Goal: Task Accomplishment & Management: Use online tool/utility

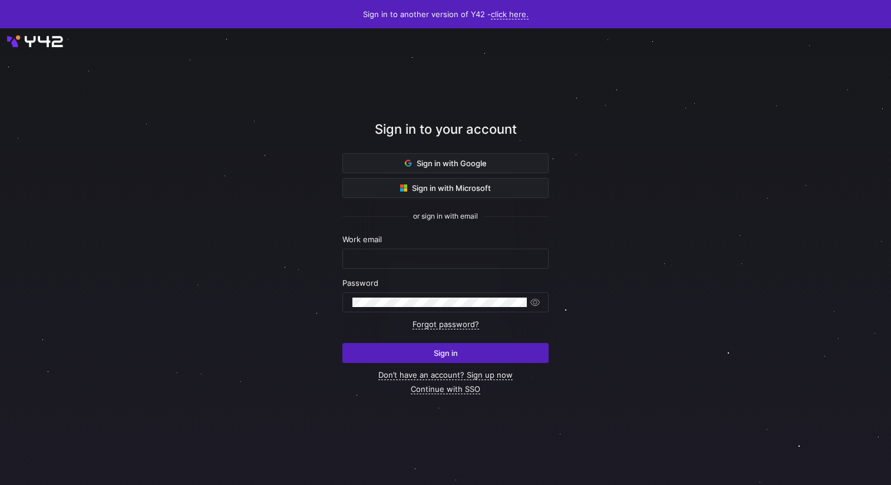
type input "[PERSON_NAME][EMAIL_ADDRESS][DOMAIN_NAME]"
click at [676, 172] on div at bounding box center [446, 256] width 897 height 467
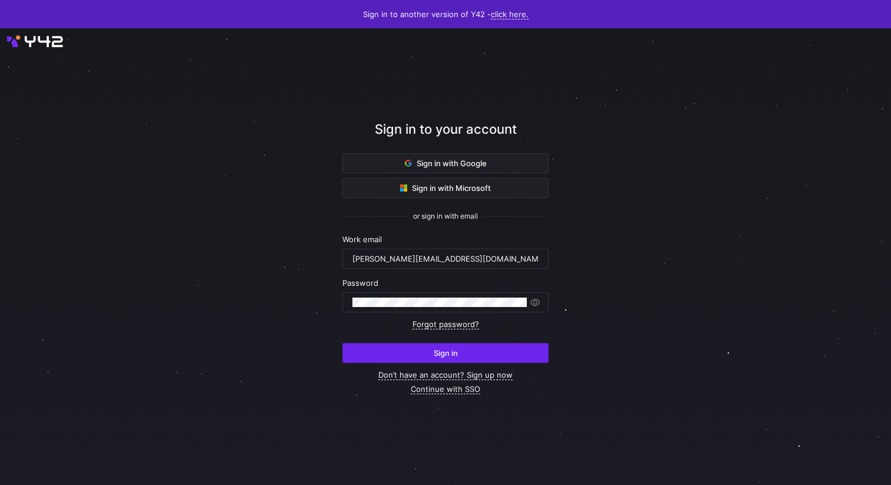
click at [463, 355] on span "submit" at bounding box center [445, 353] width 205 height 19
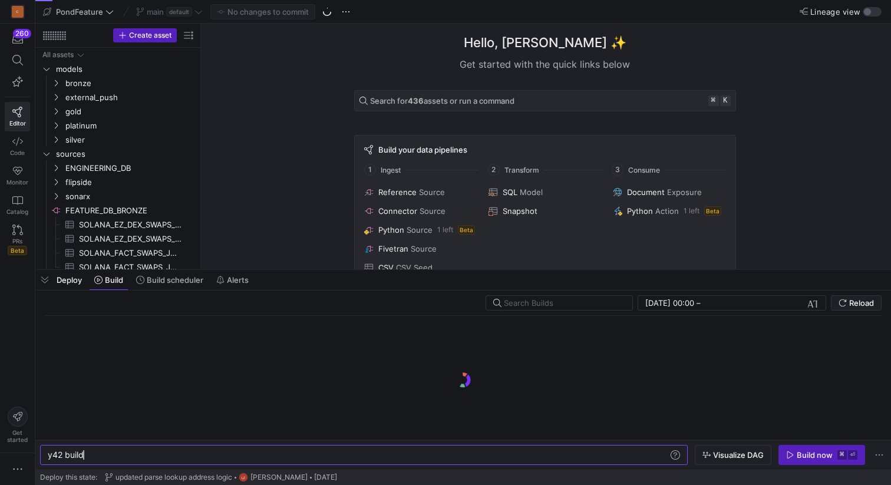
scroll to position [0, 35]
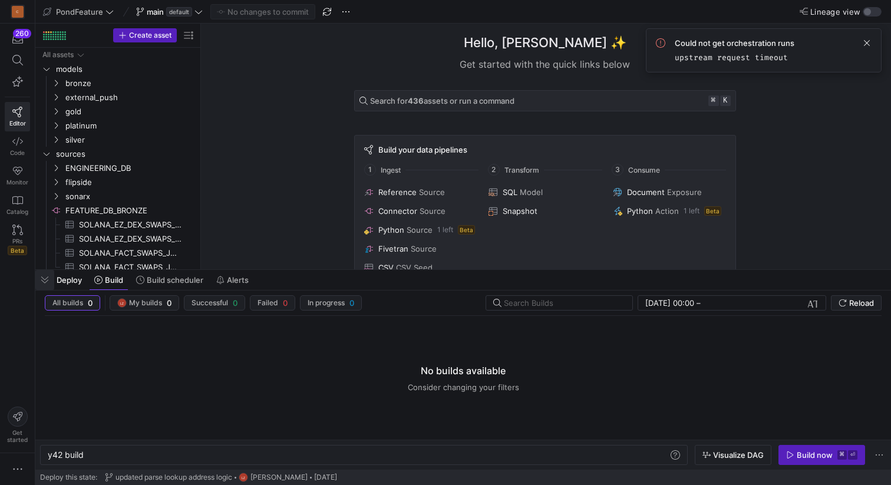
click at [45, 284] on span "button" at bounding box center [44, 280] width 19 height 20
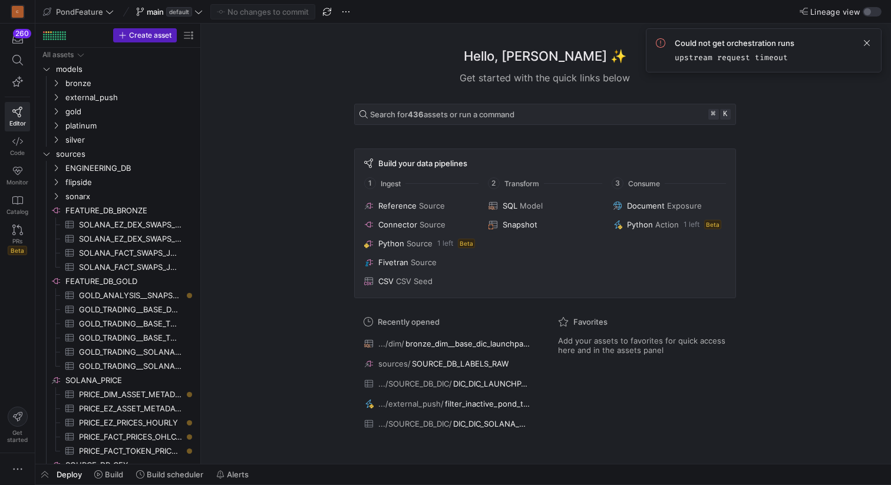
click at [306, 94] on div "Hello, Leon ✨ Get started with the quick links below Search for 436 assets or r…" at bounding box center [545, 244] width 678 height 440
click at [870, 45] on span at bounding box center [867, 43] width 14 height 14
click at [309, 73] on div "Hello, Leon ✨ Get started with the quick links below Search for 436 assets or r…" at bounding box center [545, 244] width 678 height 440
